Goal: Transaction & Acquisition: Purchase product/service

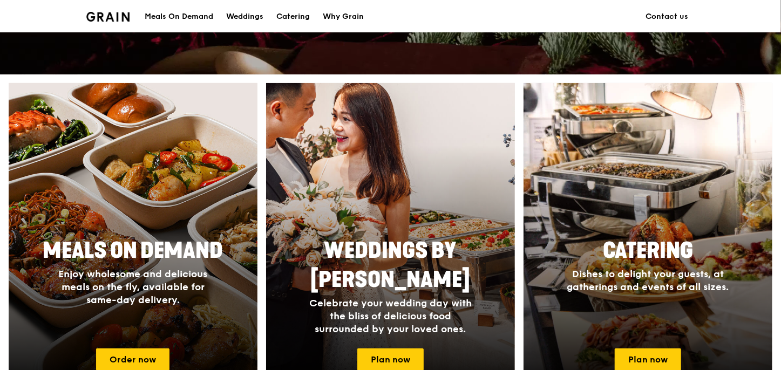
scroll to position [432, 0]
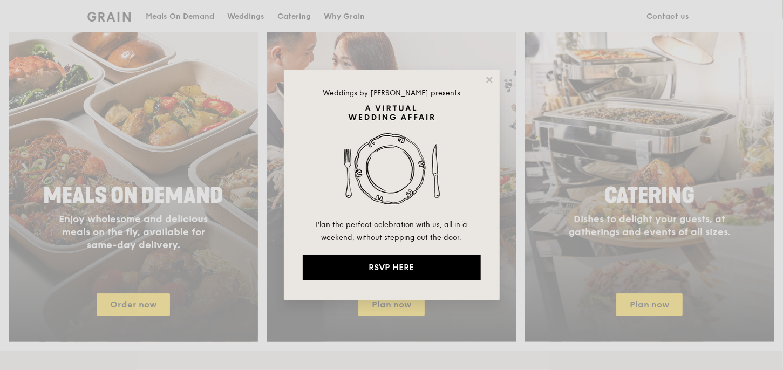
click at [145, 247] on div "Weddings by Grain presents Plan the perfect celebration with us, all in a weeke…" at bounding box center [391, 185] width 783 height 370
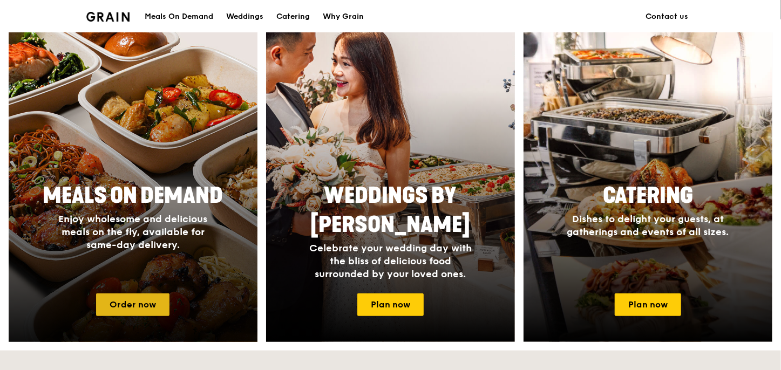
click at [146, 304] on link "Order now" at bounding box center [132, 305] width 73 height 23
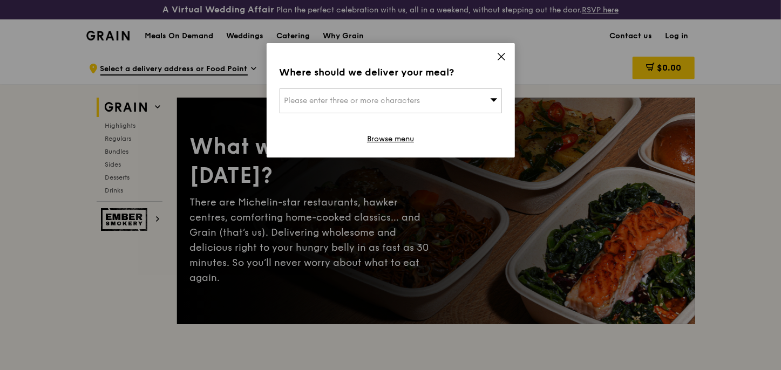
click at [355, 99] on span "Please enter three or more characters" at bounding box center [353, 100] width 136 height 9
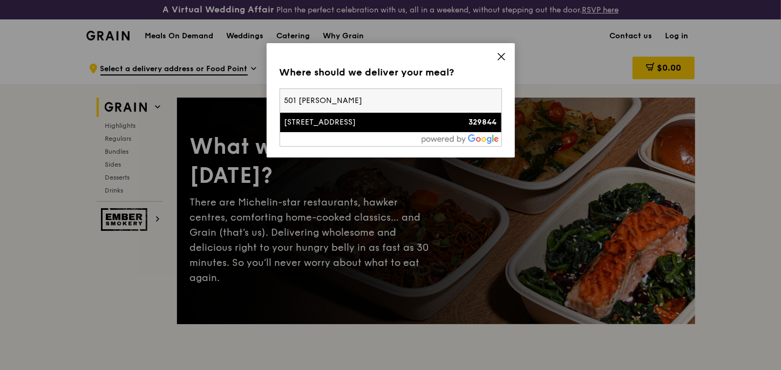
type input "501 [PERSON_NAME]"
click at [324, 123] on div "[STREET_ADDRESS]" at bounding box center [365, 122] width 160 height 11
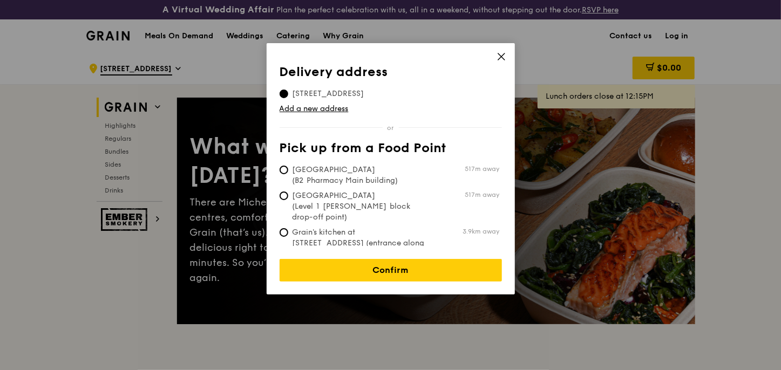
click at [324, 91] on span "501 Balestier Road, 329844" at bounding box center [329, 94] width 98 height 11
click at [288, 91] on input "501 Balestier Road, 329844" at bounding box center [284, 94] width 9 height 9
click at [499, 58] on icon at bounding box center [501, 56] width 6 height 6
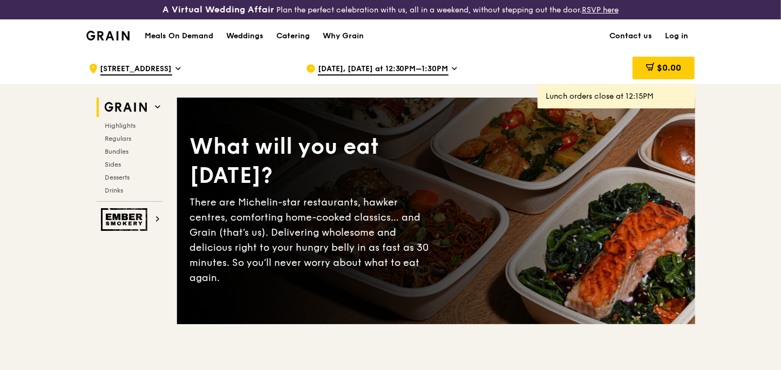
click at [176, 68] on icon at bounding box center [178, 68] width 4 height 2
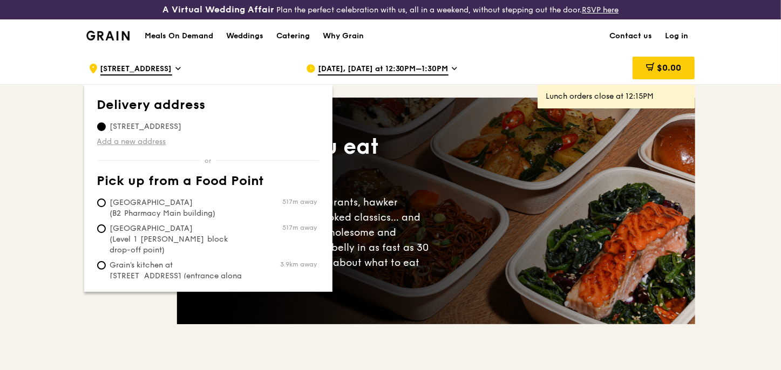
click at [125, 138] on link "Add a new address" at bounding box center [208, 142] width 222 height 11
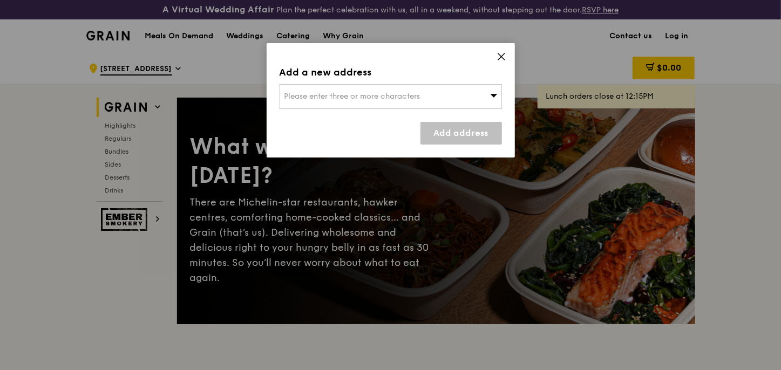
click at [499, 58] on icon at bounding box center [502, 57] width 10 height 10
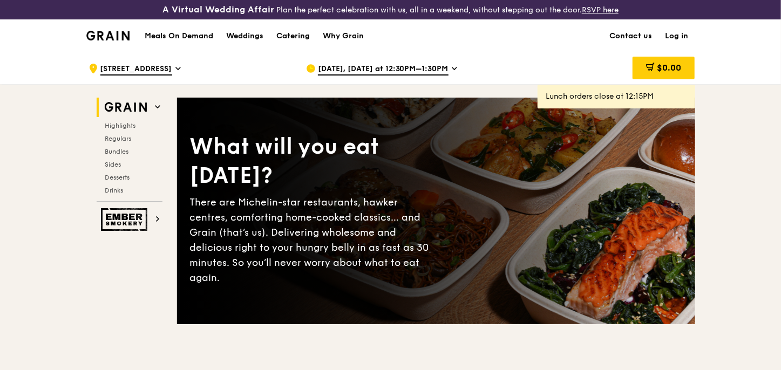
click at [175, 66] on icon at bounding box center [177, 69] width 5 height 10
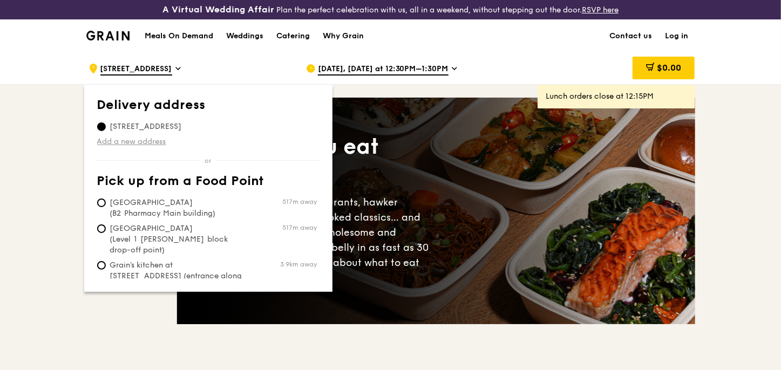
click at [130, 144] on link "Add a new address" at bounding box center [208, 142] width 222 height 11
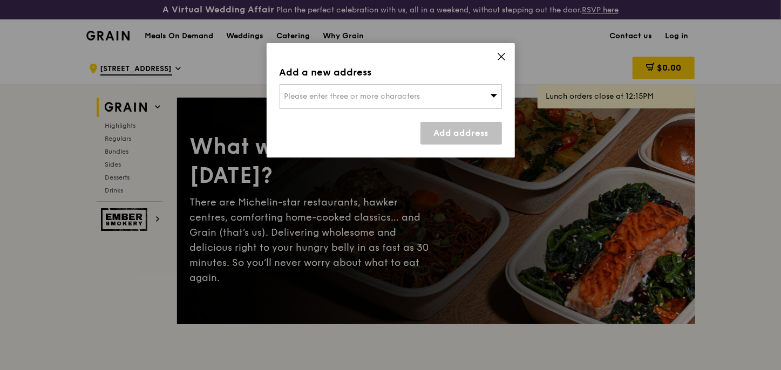
click at [491, 94] on icon at bounding box center [494, 95] width 8 height 8
click at [331, 97] on input "search" at bounding box center [390, 97] width 221 height 24
type input "501 Bale"
click at [502, 55] on icon at bounding box center [502, 57] width 10 height 10
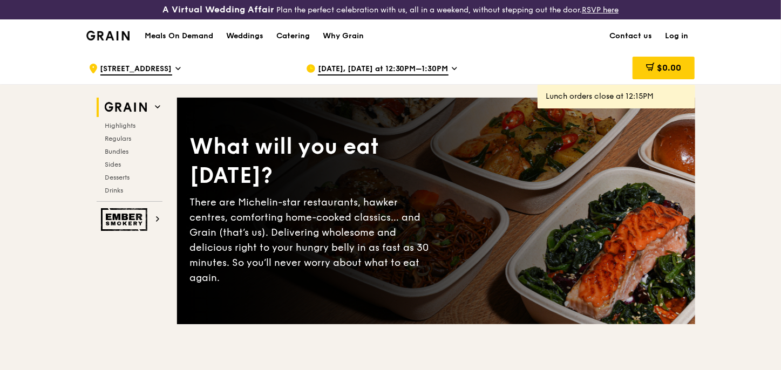
click at [452, 69] on icon at bounding box center [454, 69] width 5 height 10
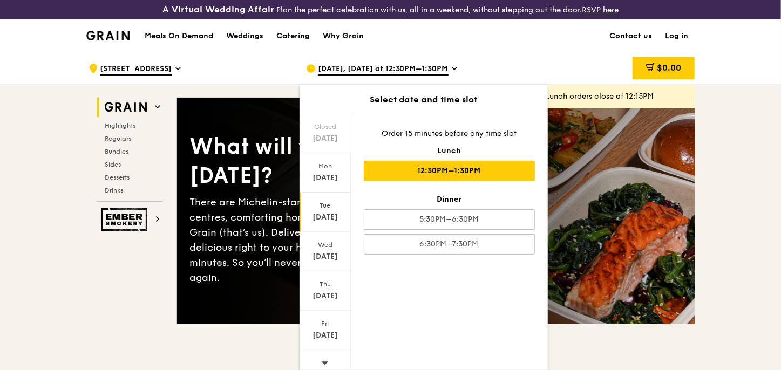
scroll to position [75, 0]
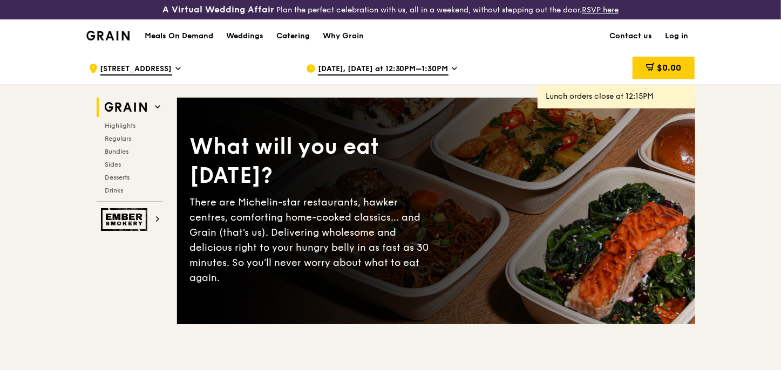
click at [307, 36] on div "Catering" at bounding box center [292, 36] width 33 height 32
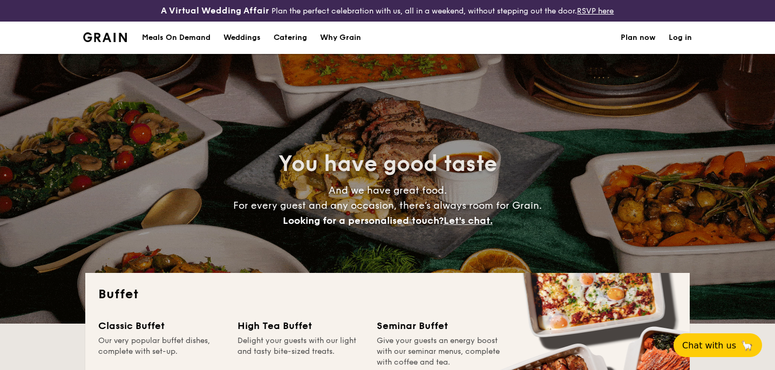
select select
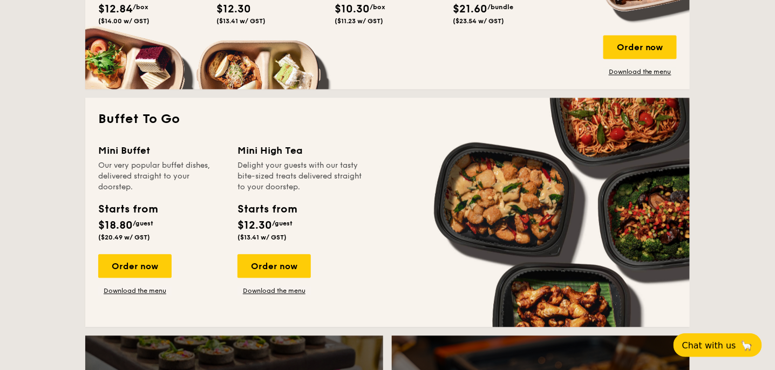
scroll to position [702, 0]
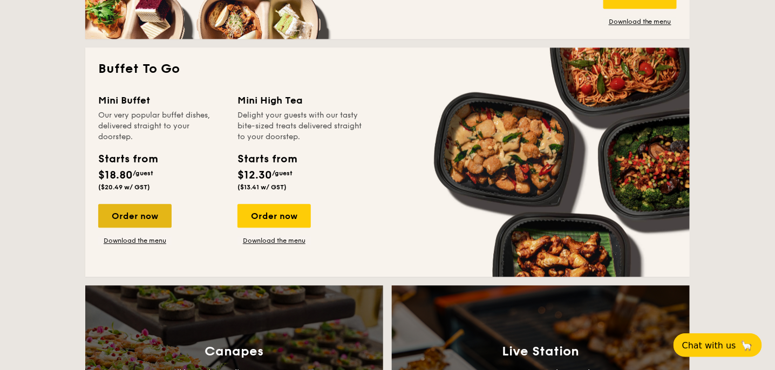
click at [135, 213] on div "Order now" at bounding box center [134, 216] width 73 height 24
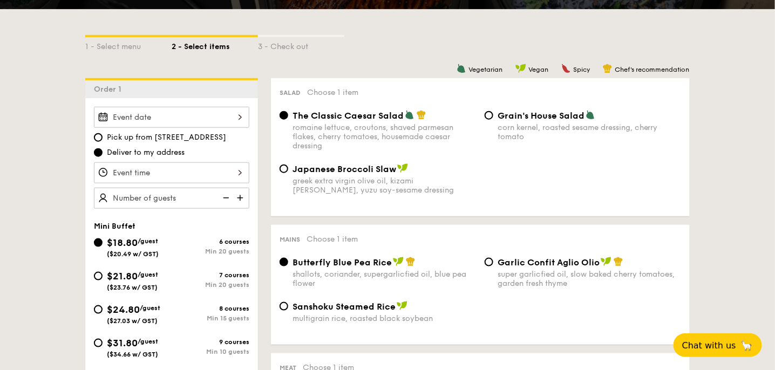
scroll to position [269, 0]
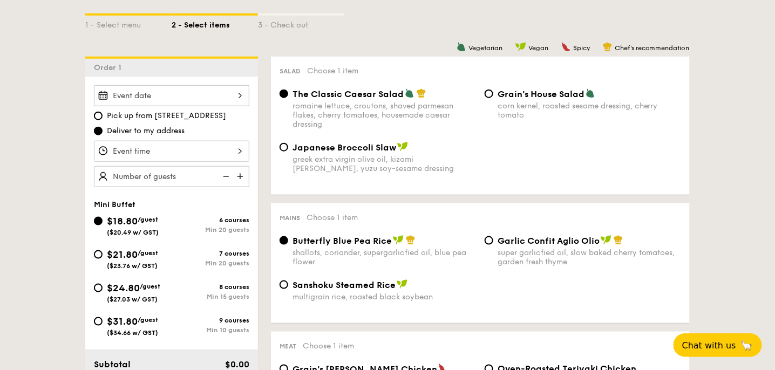
click at [237, 148] on div at bounding box center [171, 151] width 155 height 21
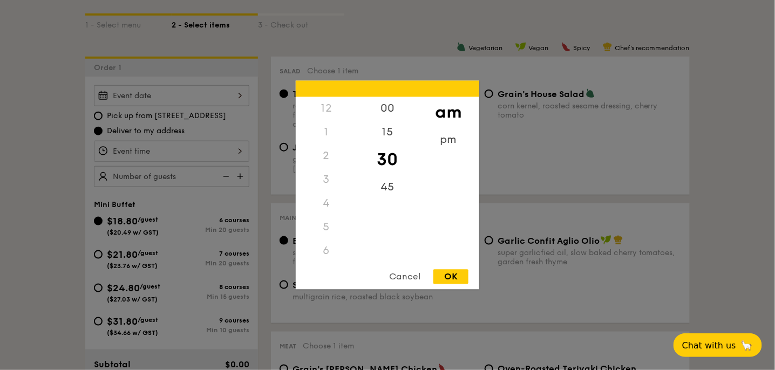
scroll to position [127, 0]
click at [441, 141] on div "pm" at bounding box center [448, 144] width 61 height 31
click at [325, 140] on div "1" at bounding box center [326, 136] width 61 height 31
click at [382, 137] on div "15" at bounding box center [387, 136] width 61 height 31
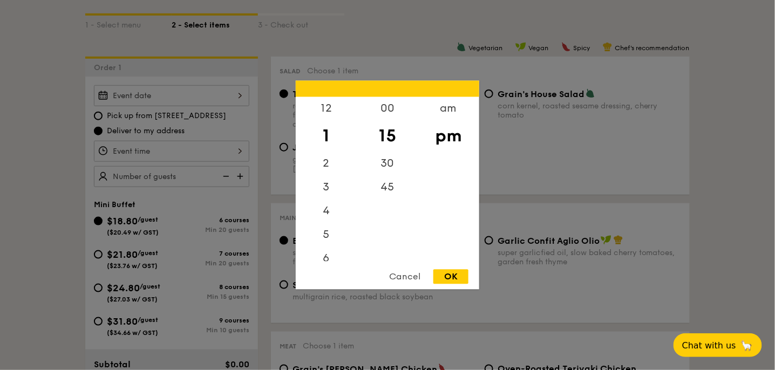
click at [458, 277] on div "OK" at bounding box center [451, 277] width 35 height 15
type input "1:15PM"
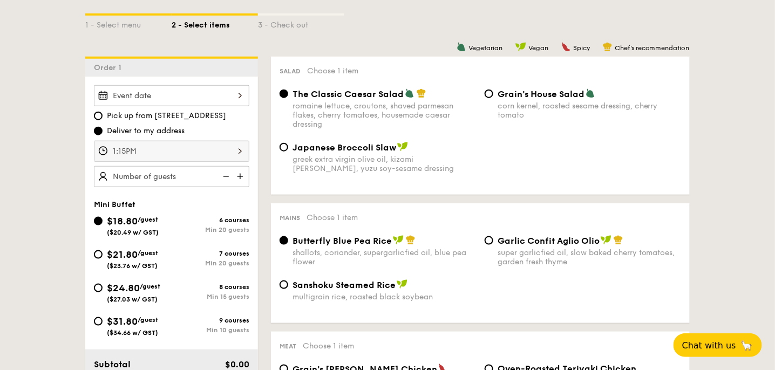
click at [239, 175] on img at bounding box center [241, 176] width 16 height 21
click at [224, 174] on img at bounding box center [225, 176] width 16 height 21
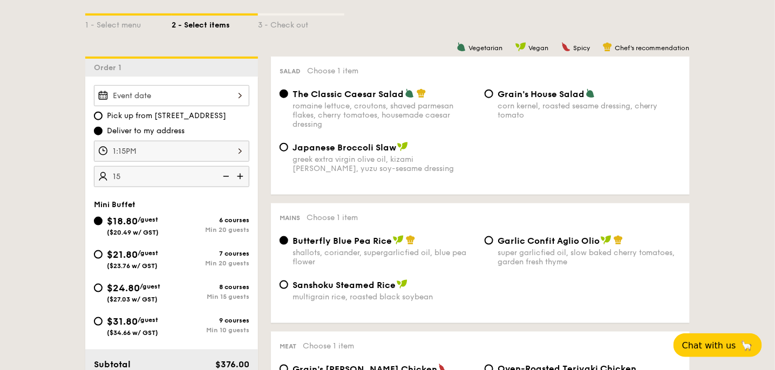
type input "20 guests"
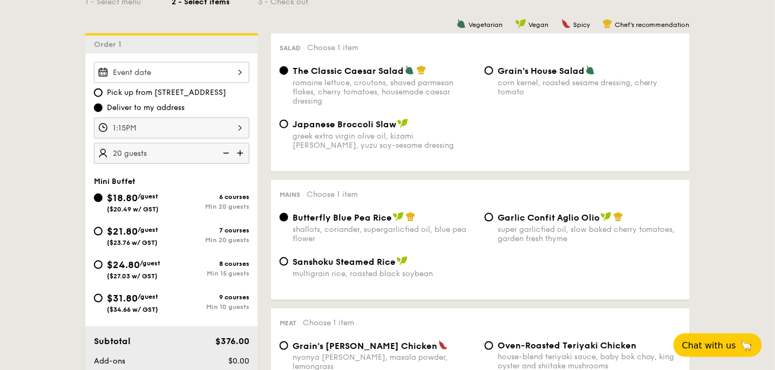
scroll to position [324, 0]
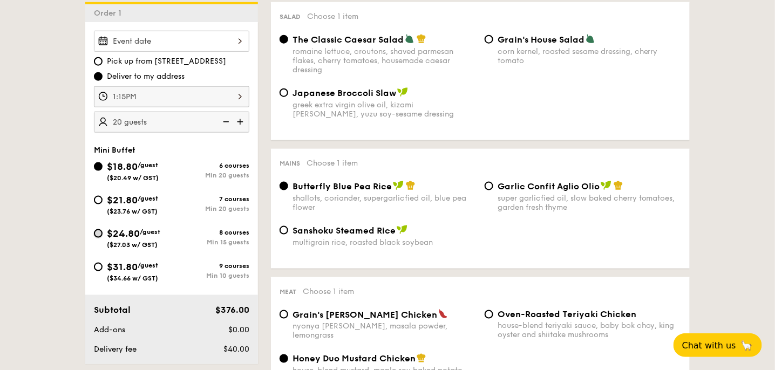
click at [97, 229] on input "$24.80 /guest ($27.03 w/ GST) 8 courses Min 15 guests" at bounding box center [98, 233] width 9 height 9
radio input "true"
radio input "false"
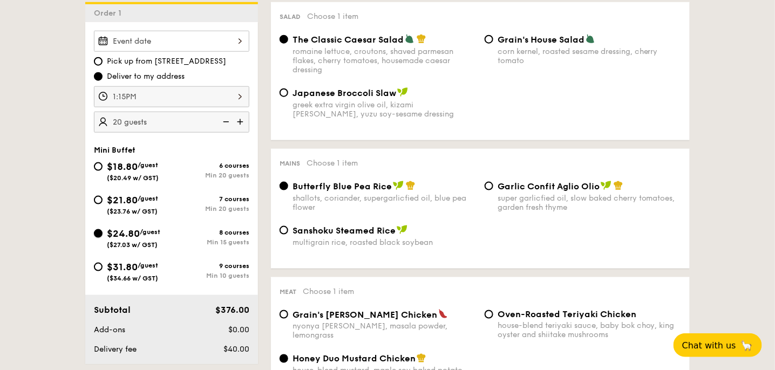
radio input "true"
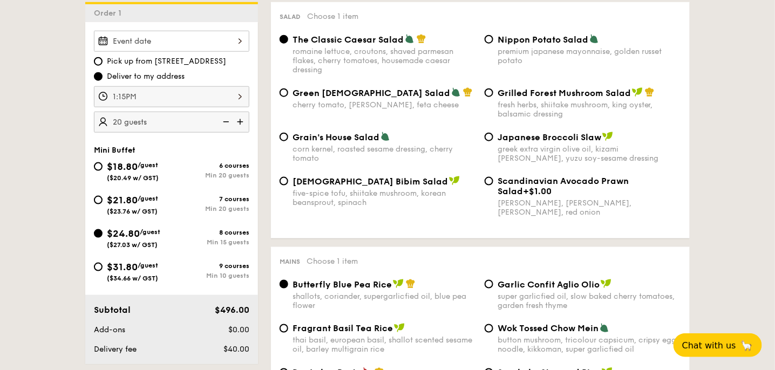
click at [225, 120] on img at bounding box center [225, 122] width 16 height 21
type input "15 guests"
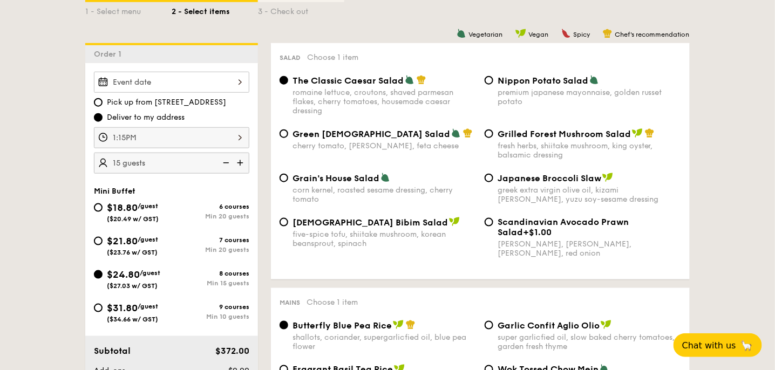
scroll to position [269, 0]
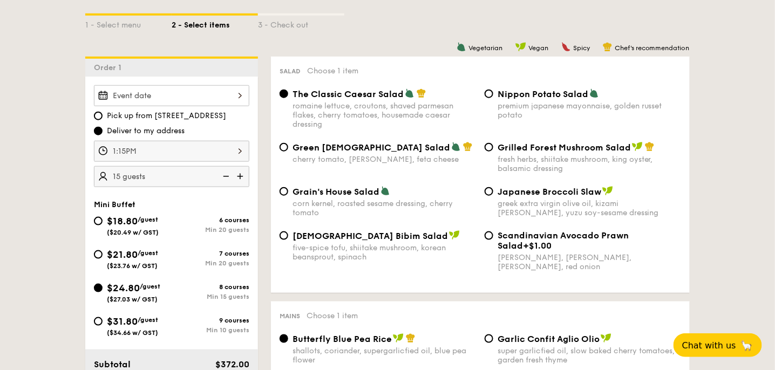
click at [290, 239] on div "Korean Bibim Salad five-spice tofu, shiitake mushroom, korean beansprout, spina…" at bounding box center [377, 246] width 205 height 31
click at [281, 235] on input "Korean Bibim Salad five-spice tofu, shiitake mushroom, korean beansprout, spina…" at bounding box center [284, 236] width 9 height 9
radio input "true"
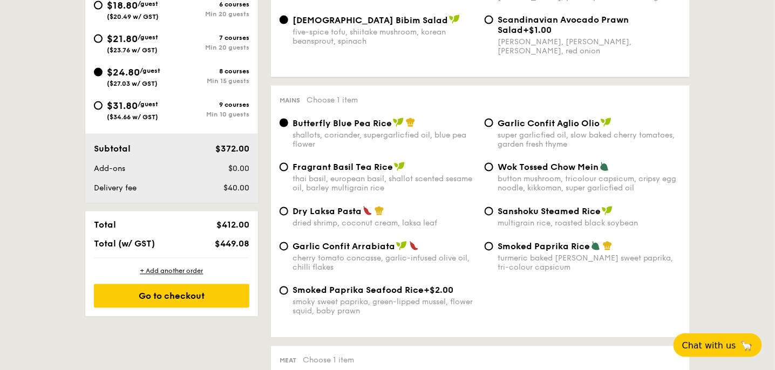
scroll to position [540, 0]
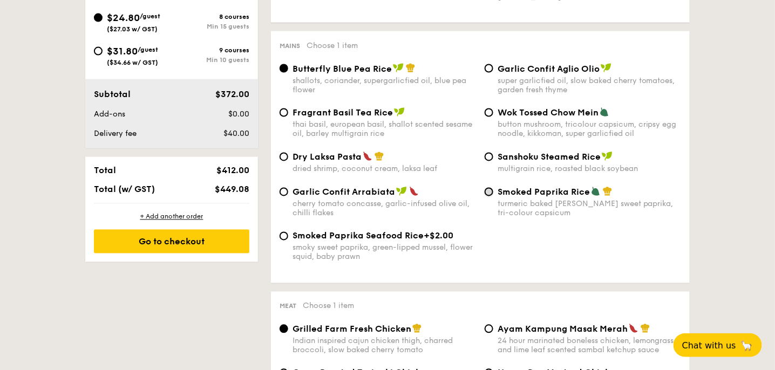
click at [492, 197] on input "Smoked Paprika Rice turmeric baked [PERSON_NAME] sweet paprika, tri-colour caps…" at bounding box center [489, 192] width 9 height 9
radio input "true"
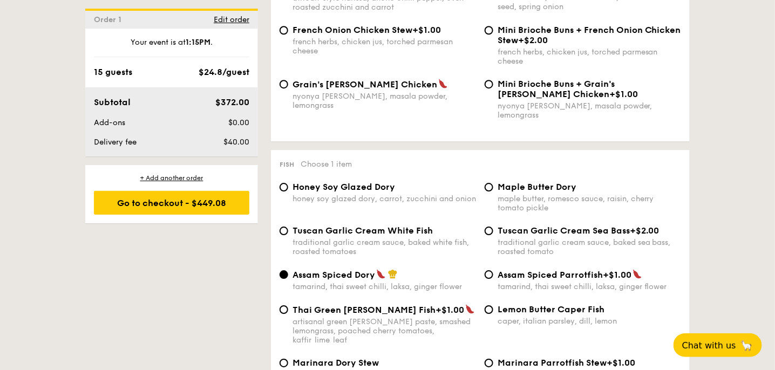
scroll to position [1026, 0]
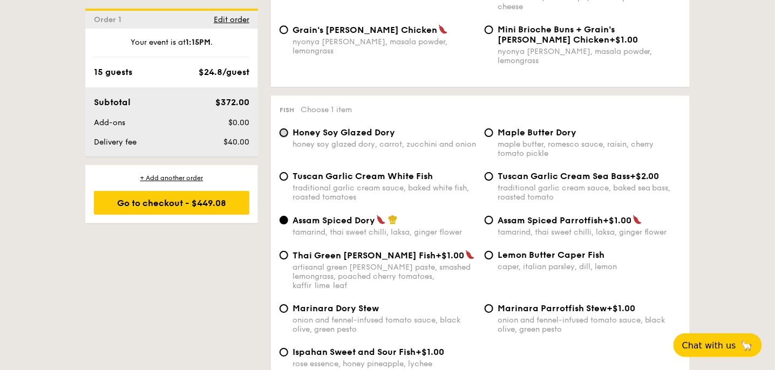
click at [285, 133] on input "Honey Soy Glazed Dory honey soy glazed dory, carrot, zucchini and onion" at bounding box center [284, 133] width 9 height 9
radio input "true"
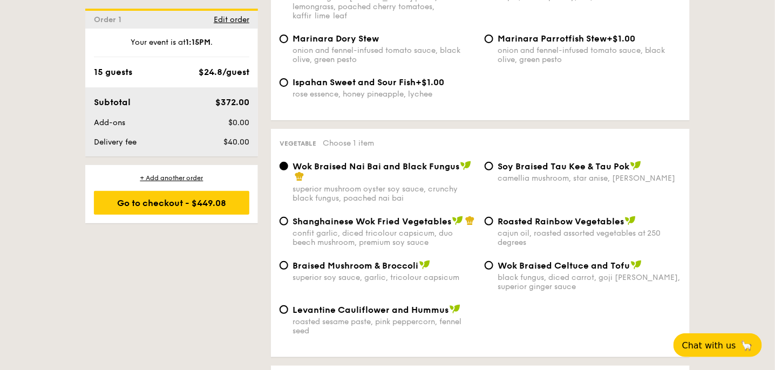
scroll to position [1349, 0]
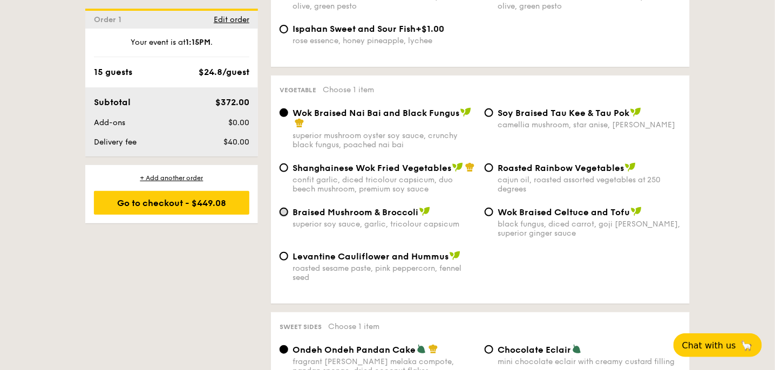
click at [283, 208] on input "Braised Mushroom & Broccoli superior soy sauce, garlic, tricolour capsicum" at bounding box center [284, 212] width 9 height 9
radio input "true"
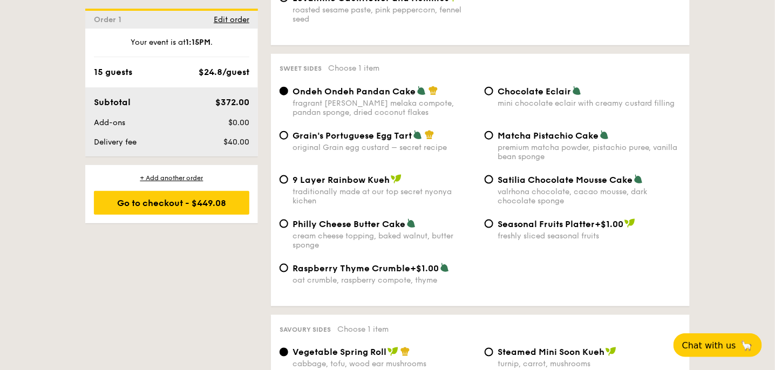
scroll to position [1620, 0]
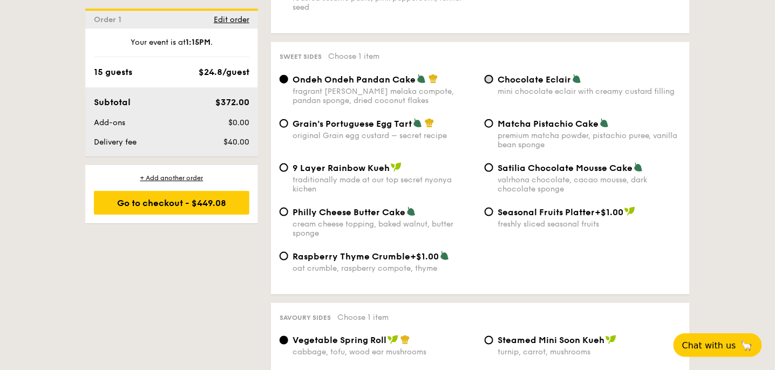
click at [491, 76] on input "Chocolate Eclair mini chocolate eclair with creamy custard filling" at bounding box center [489, 79] width 9 height 9
radio input "true"
click at [722, 150] on div "1 - Select menu 2 - Select items 3 - Check out Order 1 Pick up from [STREET_ADD…" at bounding box center [387, 295] width 775 height 3316
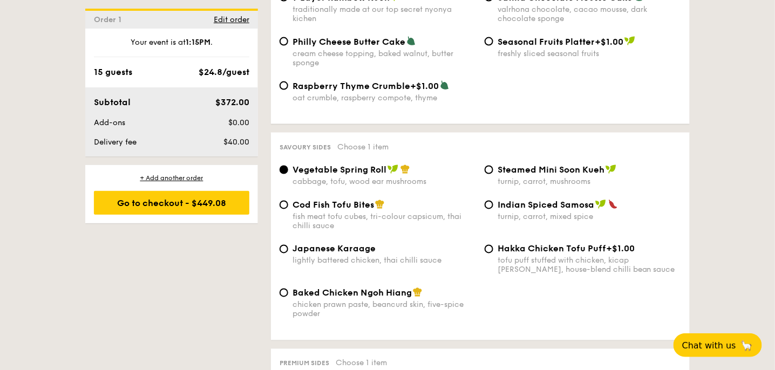
scroll to position [1836, 0]
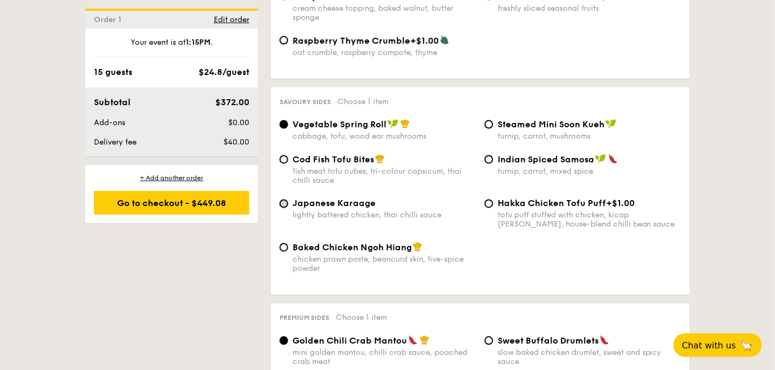
click at [283, 206] on input "Japanese Karaage lightly battered chicken, thai chilli sauce" at bounding box center [284, 204] width 9 height 9
radio input "true"
click at [747, 175] on div "1 - Select menu 2 - Select items 3 - Check out Order 1 Pick up from [STREET_ADD…" at bounding box center [387, 79] width 775 height 3316
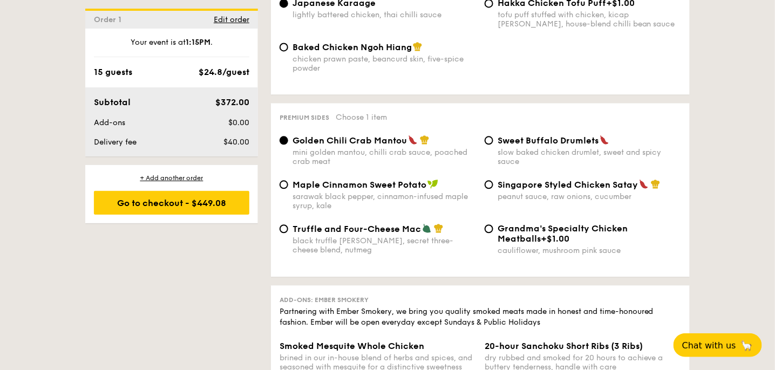
scroll to position [2051, 0]
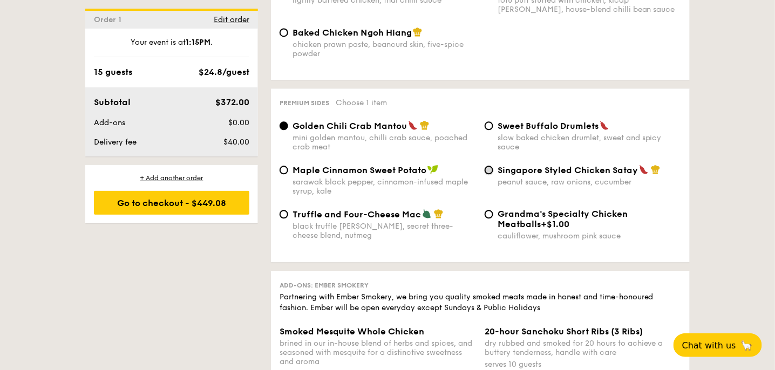
click at [492, 172] on input "Singapore Styled Chicken Satay peanut sauce, raw onions, cucumber" at bounding box center [489, 170] width 9 height 9
radio input "true"
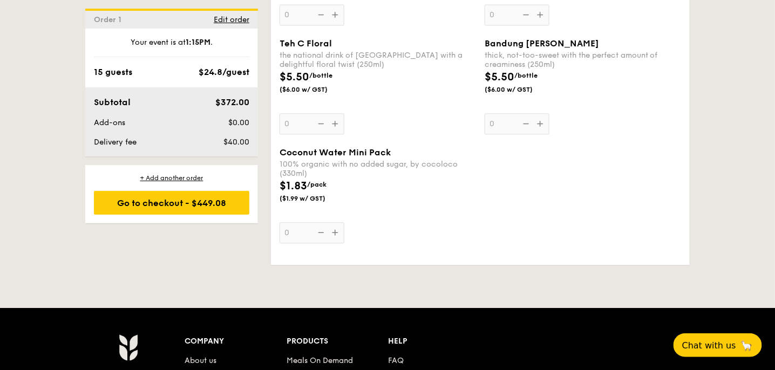
scroll to position [3294, 0]
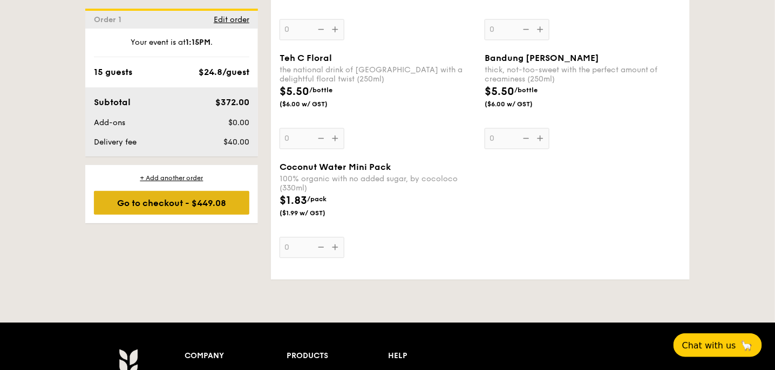
click at [208, 202] on div "Go to checkout - $449.08" at bounding box center [171, 203] width 155 height 24
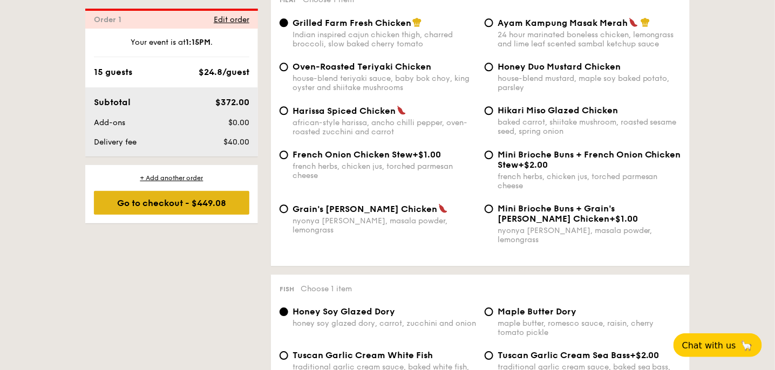
scroll to position [310, 0]
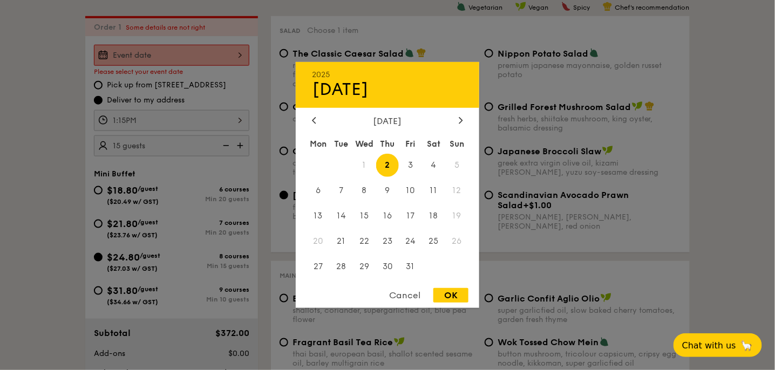
click at [240, 53] on div "2025 Oct [DATE] Tue Wed Thu Fri Sat Sun 1 2 3 4 5 6 7 8 9 10 11 12 13 14 15 16 …" at bounding box center [171, 55] width 155 height 21
click at [430, 187] on span "11" at bounding box center [433, 190] width 23 height 23
click at [450, 295] on div "OK" at bounding box center [451, 295] width 35 height 15
type input "[DATE]"
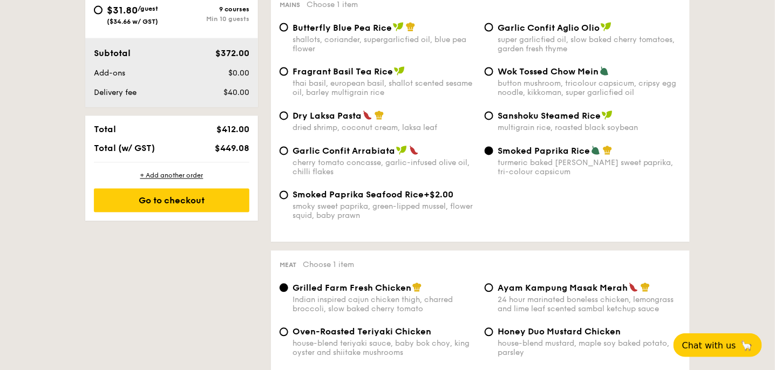
scroll to position [579, 0]
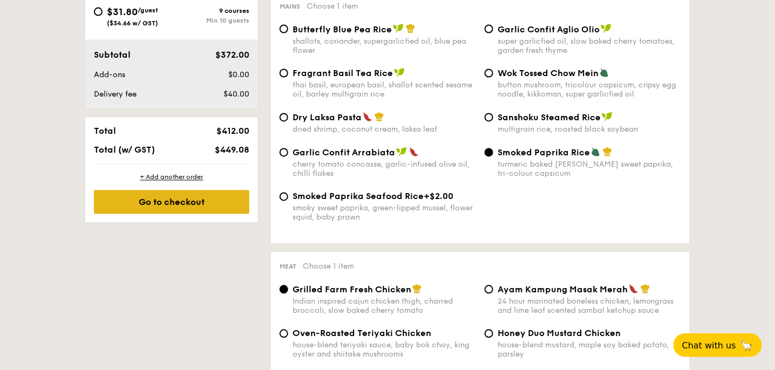
click at [163, 199] on div "Go to checkout" at bounding box center [171, 203] width 155 height 24
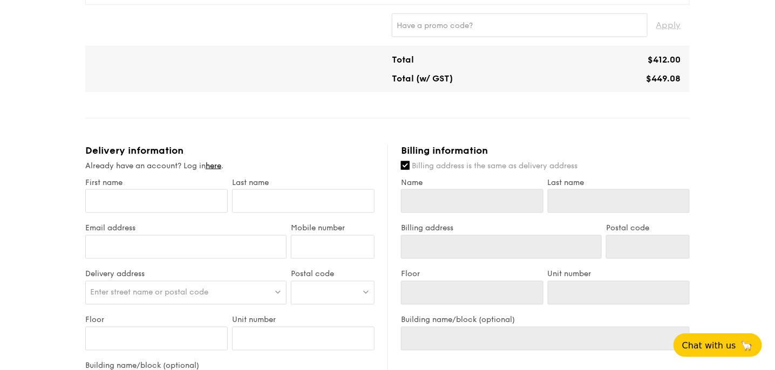
scroll to position [485, 0]
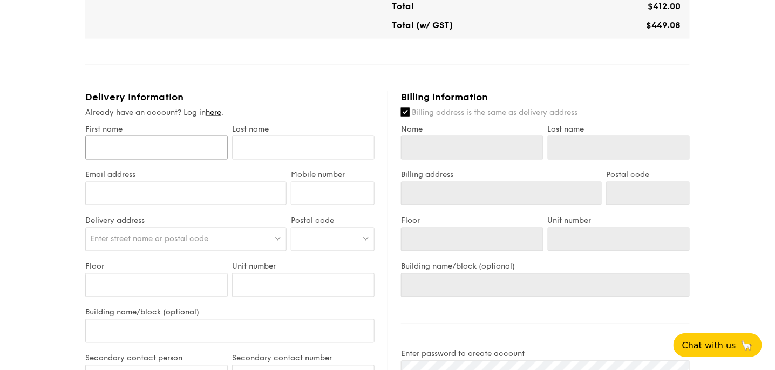
click at [127, 145] on input "First name" at bounding box center [156, 148] width 143 height 24
type input "D"
type input "De"
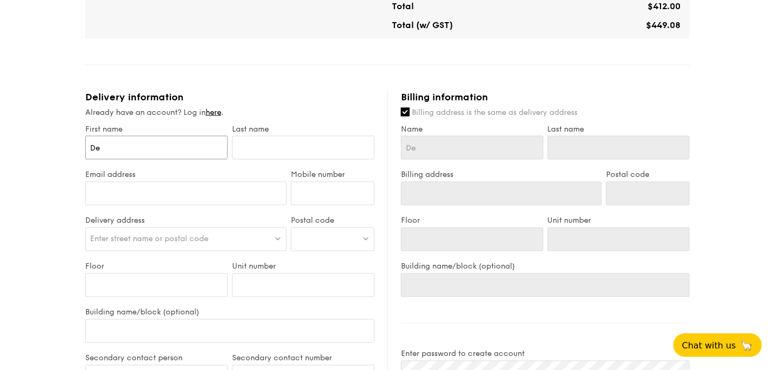
type input "Dea"
type input "[PERSON_NAME]"
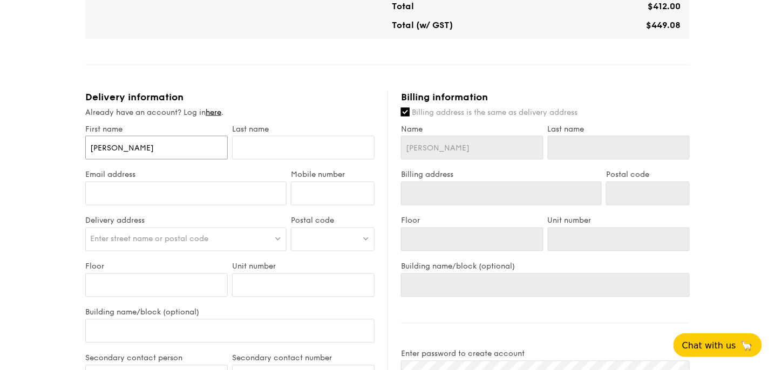
type input "[PERSON_NAME]"
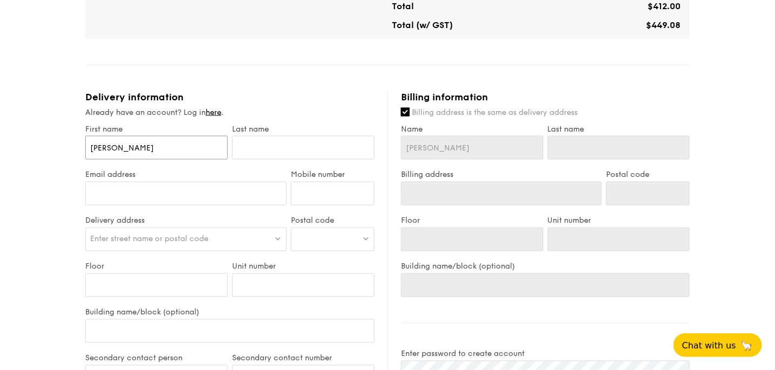
type input "[PERSON_NAME]"
type input "Ch"
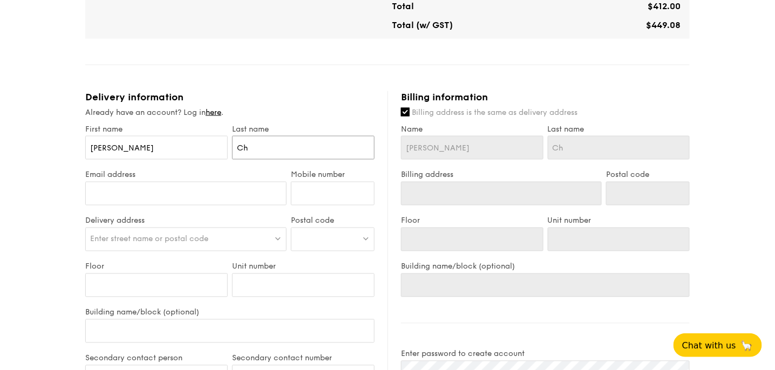
type input "Cha"
type input "[PERSON_NAME]"
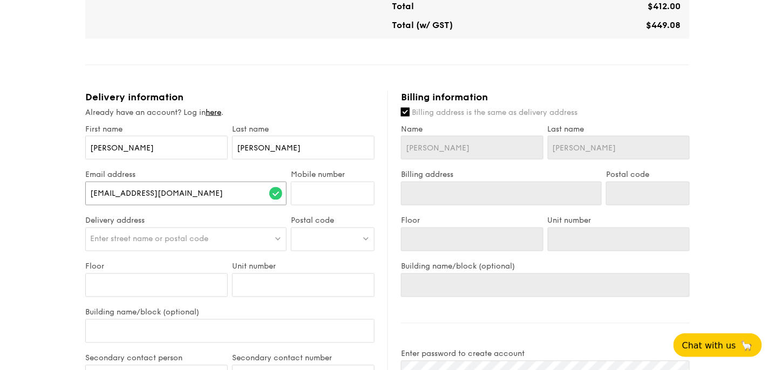
type input "[EMAIL_ADDRESS][DOMAIN_NAME]"
type input "98479340"
click at [139, 235] on span "Enter street name or postal code" at bounding box center [149, 239] width 118 height 9
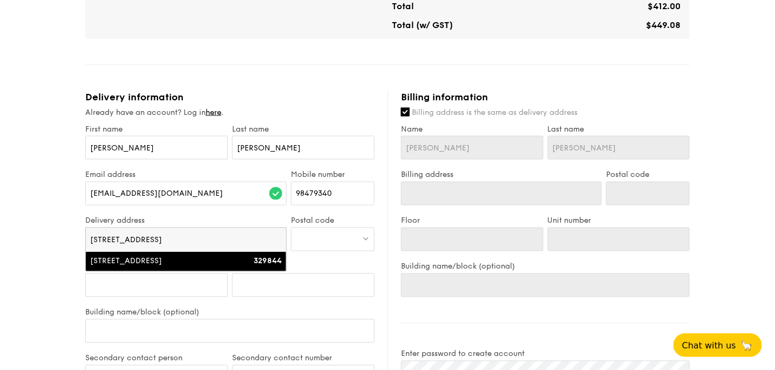
type input "[STREET_ADDRESS]"
click at [143, 258] on div "[STREET_ADDRESS]" at bounding box center [162, 261] width 144 height 11
type input "[STREET_ADDRESS]"
type input "329844"
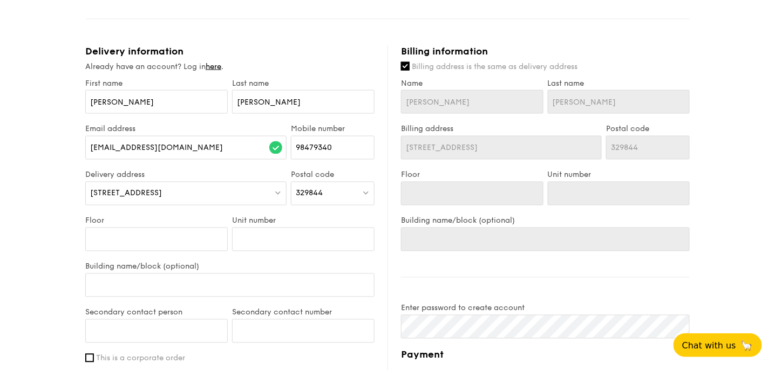
scroll to position [540, 0]
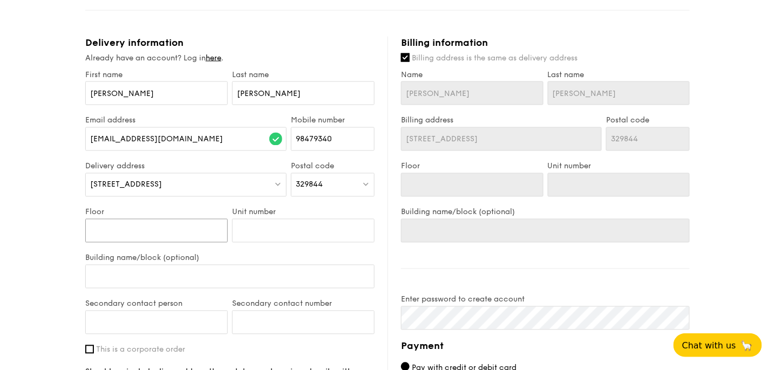
click at [129, 228] on input "Floor" at bounding box center [156, 231] width 143 height 24
type input "0"
type input "01"
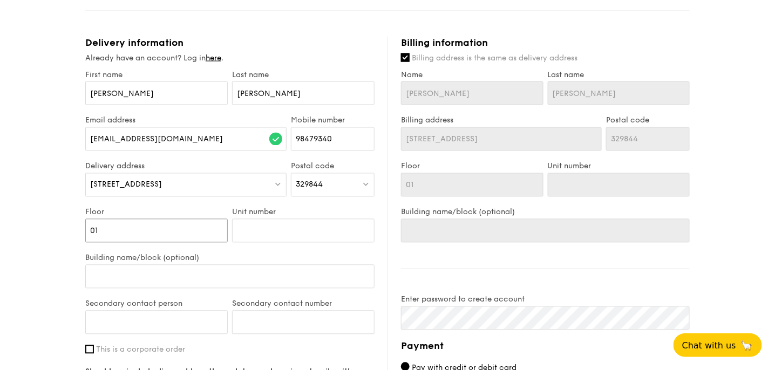
type input "01"
click at [276, 230] on input "Unit number" at bounding box center [303, 231] width 143 height 24
type input "0"
type input "03"
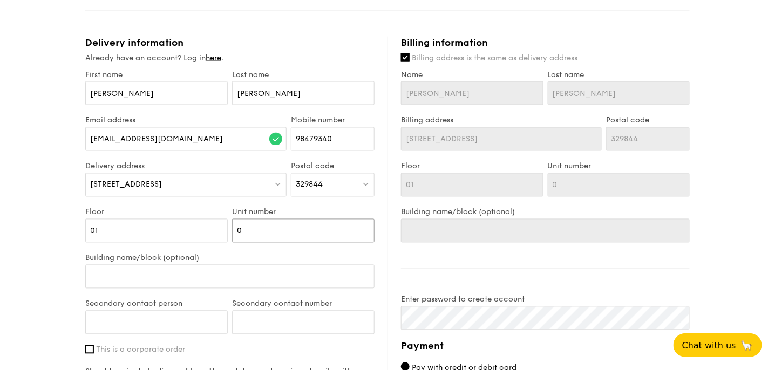
type input "03"
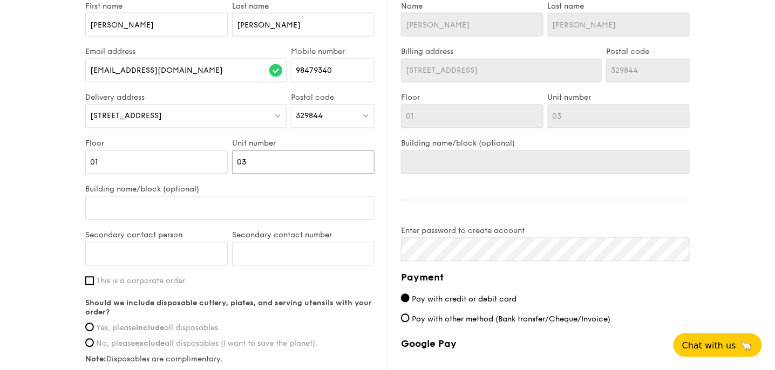
scroll to position [648, 0]
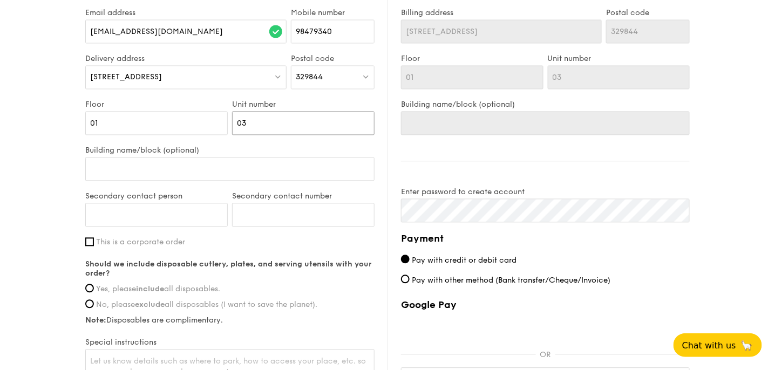
type input "03"
click at [168, 212] on input "Secondary contact person" at bounding box center [156, 215] width 143 height 24
type input "[PERSON_NAME]"
type input "98479974"
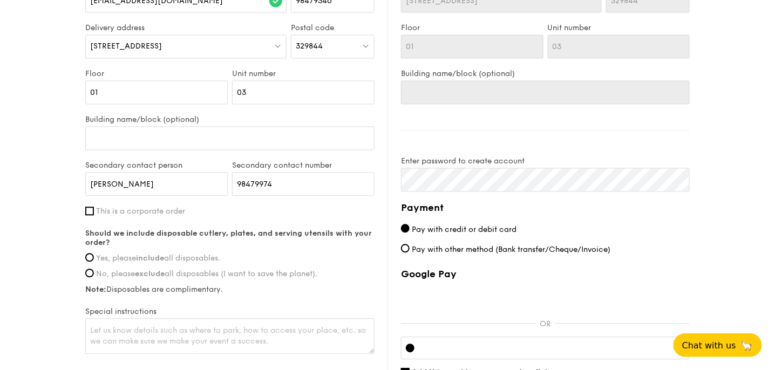
scroll to position [702, 0]
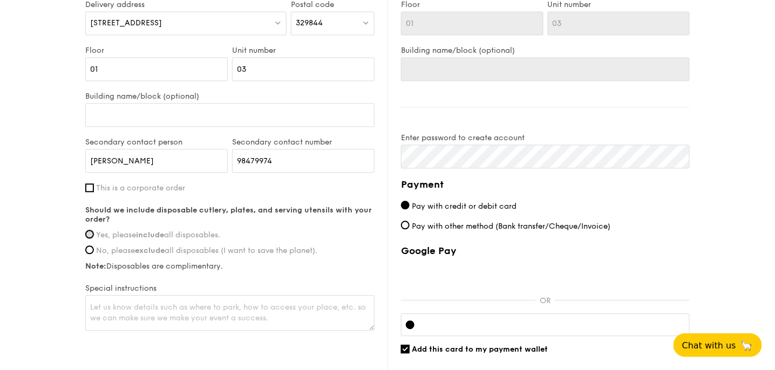
click at [90, 236] on input "Yes, please include all disposables." at bounding box center [89, 234] width 9 height 9
radio input "true"
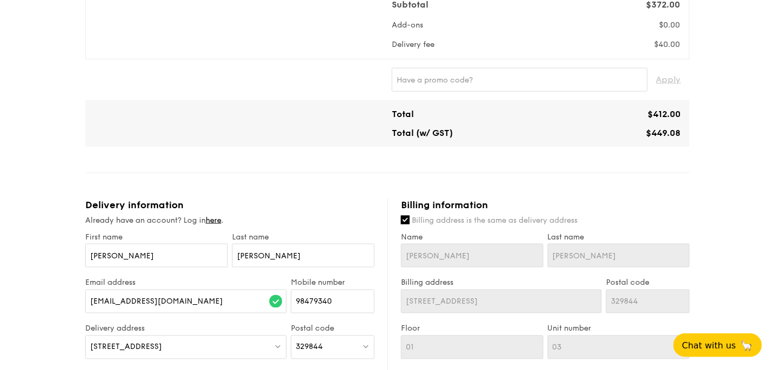
scroll to position [324, 0]
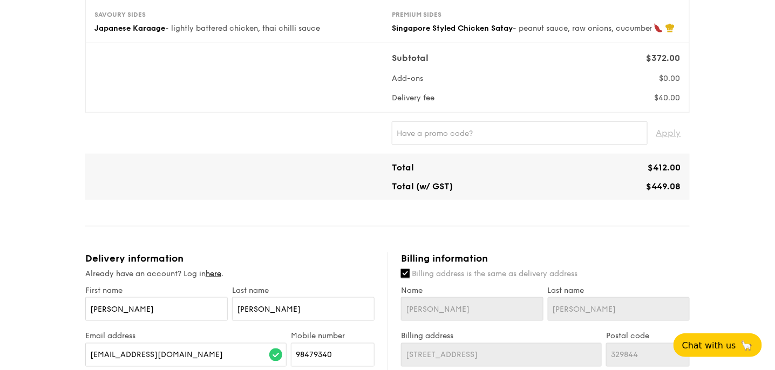
click at [405, 273] on input "Billing address is the same as delivery address" at bounding box center [405, 273] width 9 height 9
checkbox input "false"
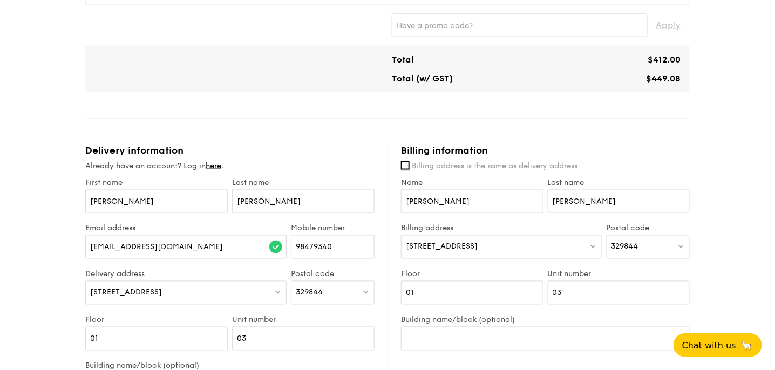
scroll to position [540, 0]
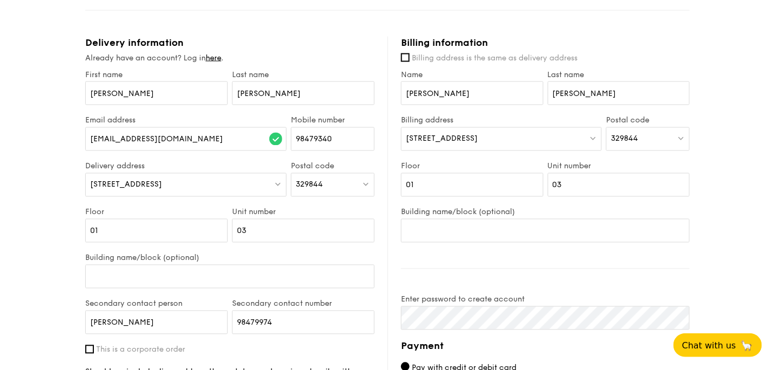
click at [466, 134] on span "[STREET_ADDRESS]" at bounding box center [442, 138] width 72 height 9
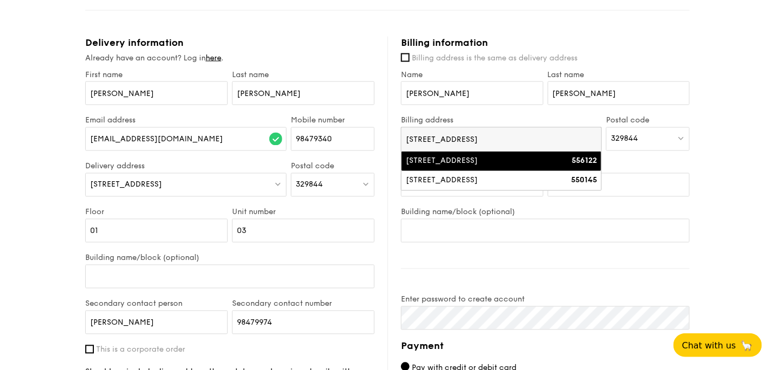
type input "[STREET_ADDRESS]"
click at [488, 160] on div "[STREET_ADDRESS]" at bounding box center [478, 161] width 144 height 11
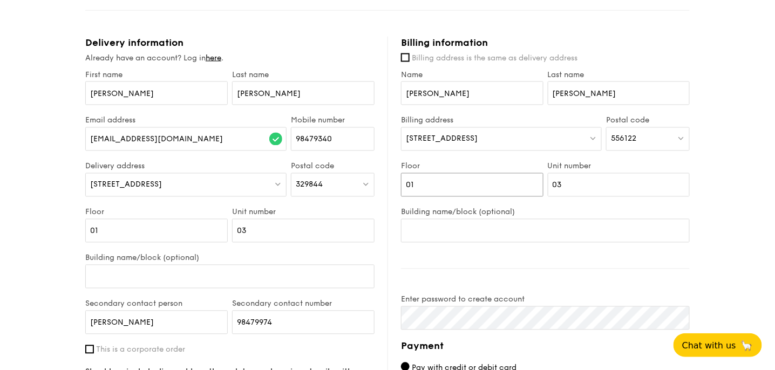
click at [437, 181] on input "01" at bounding box center [472, 185] width 143 height 24
type input "0"
type input "13"
click at [566, 181] on input "03" at bounding box center [619, 185] width 143 height 24
type input "0"
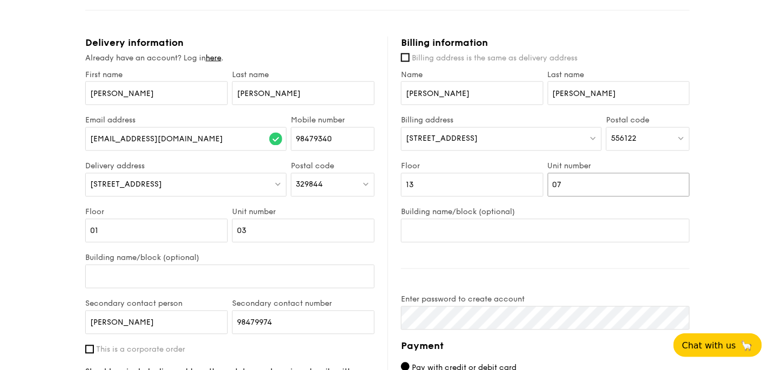
type input "07"
click at [395, 260] on div "Billing information Billing address is the same as delivery address Name [PERSO…" at bounding box center [539, 301] width 302 height 529
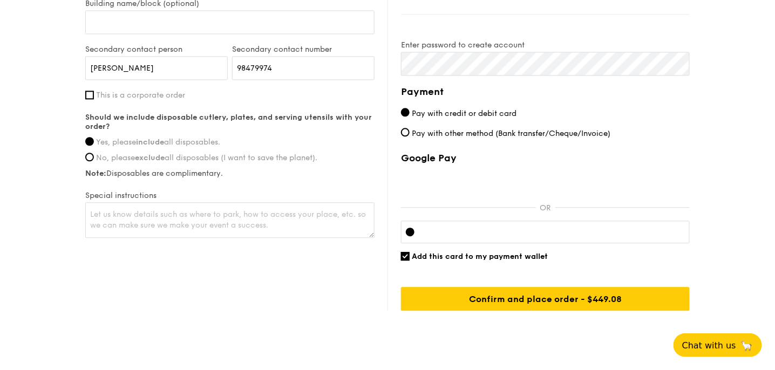
scroll to position [810, 0]
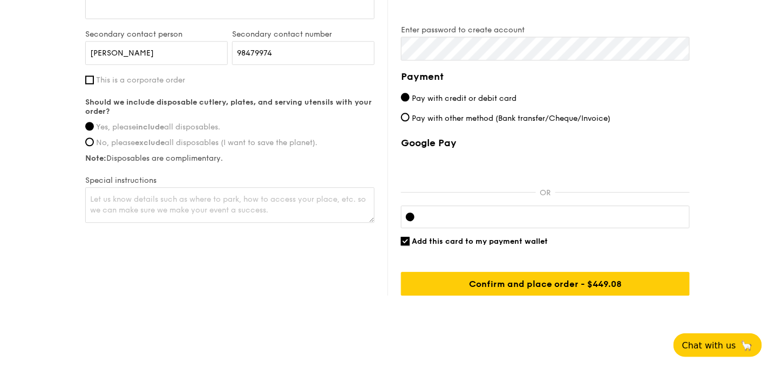
click at [407, 237] on input "Add this card to my payment wallet" at bounding box center [405, 241] width 9 height 9
checkbox input "false"
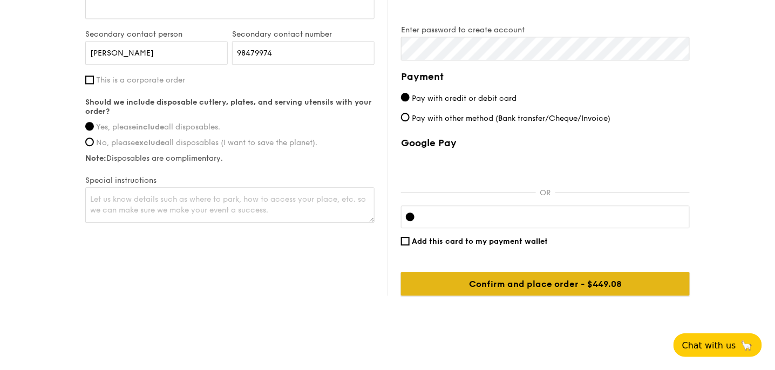
click at [553, 282] on input "Confirm and place order - $449.08" at bounding box center [545, 284] width 289 height 24
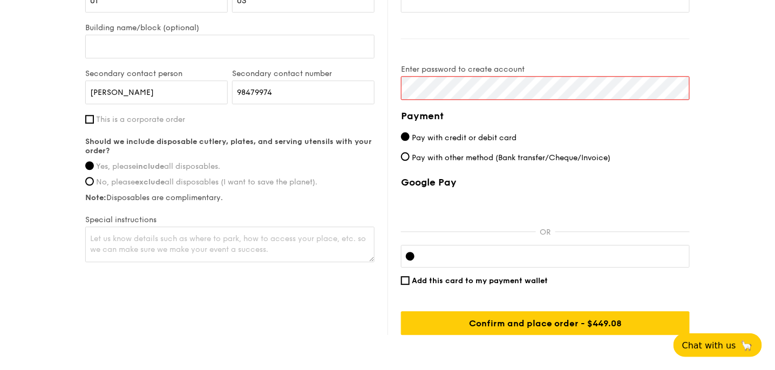
scroll to position [756, 0]
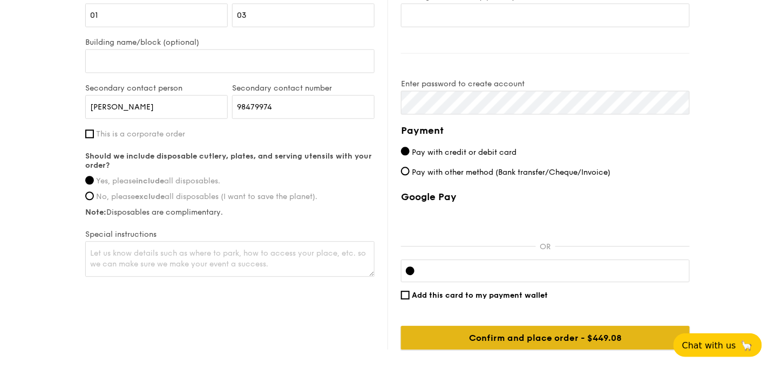
click at [562, 334] on input "Confirm and place order - $449.08" at bounding box center [545, 338] width 289 height 24
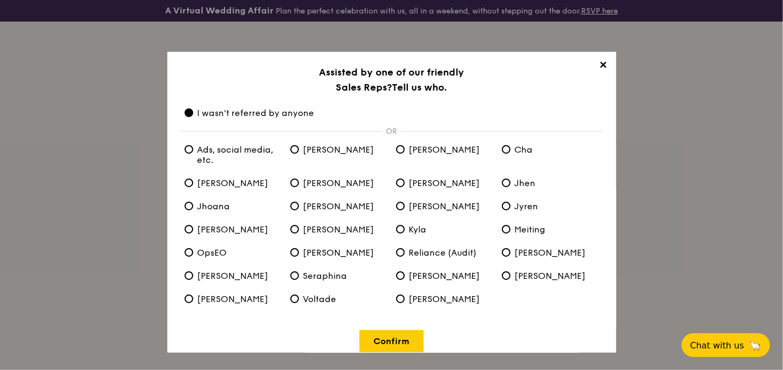
scroll to position [12, 0]
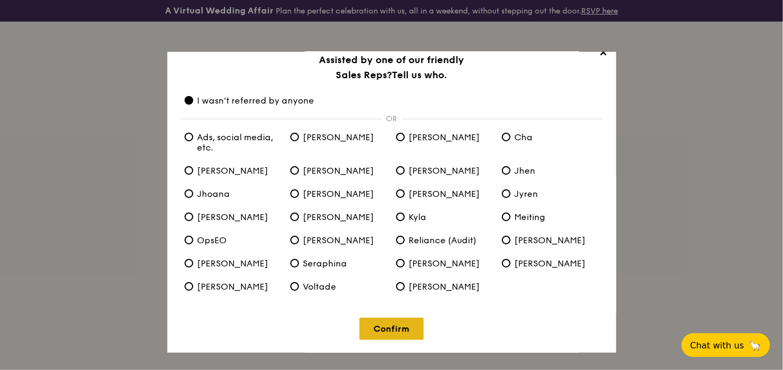
click at [391, 333] on link "Confirm" at bounding box center [392, 329] width 64 height 22
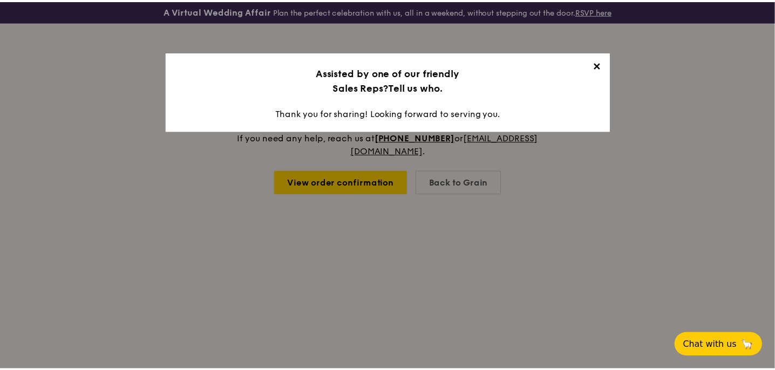
scroll to position [0, 0]
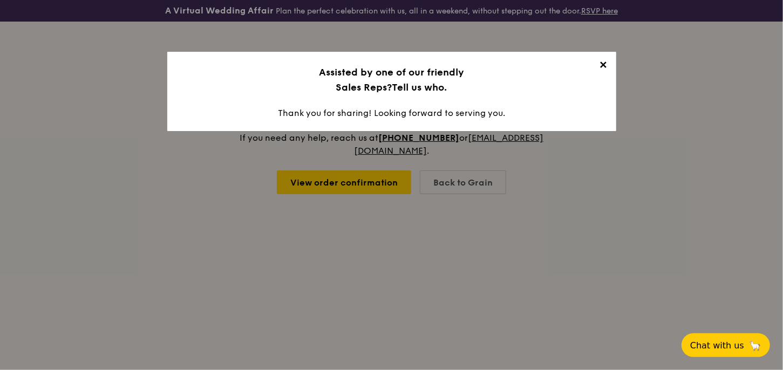
click at [602, 66] on span "✕" at bounding box center [603, 66] width 15 height 15
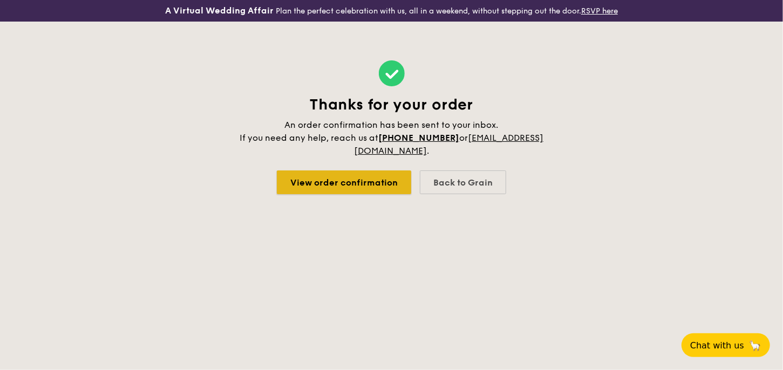
click at [357, 182] on link "View order confirmation" at bounding box center [344, 183] width 134 height 24
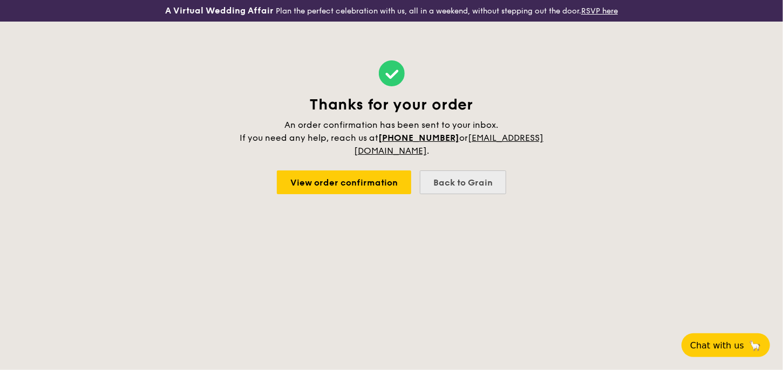
click at [468, 179] on div "Back to Grain" at bounding box center [463, 183] width 86 height 24
select select
